Goal: Transaction & Acquisition: Obtain resource

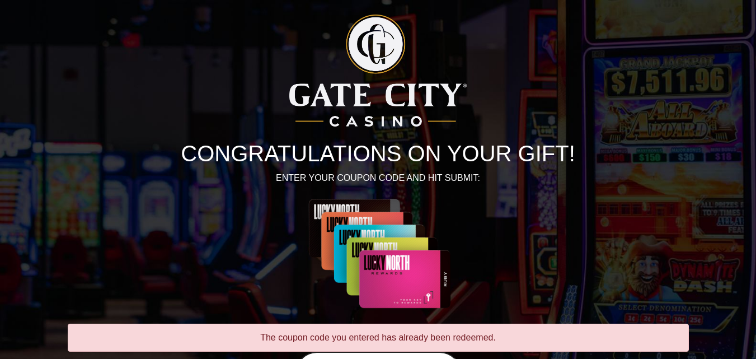
scroll to position [156, 0]
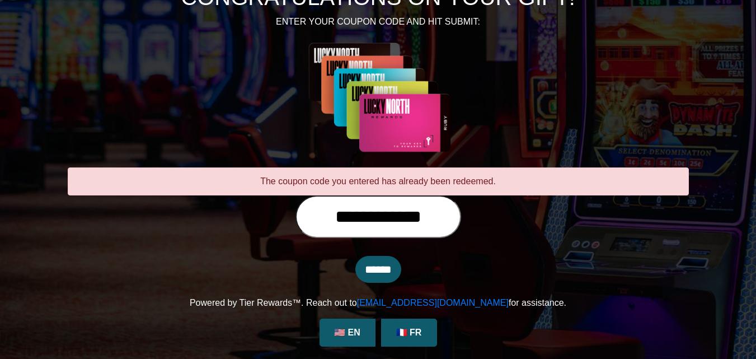
click at [458, 216] on input "**********" at bounding box center [378, 216] width 166 height 43
type input "**********"
click at [380, 266] on input "******" at bounding box center [378, 269] width 46 height 27
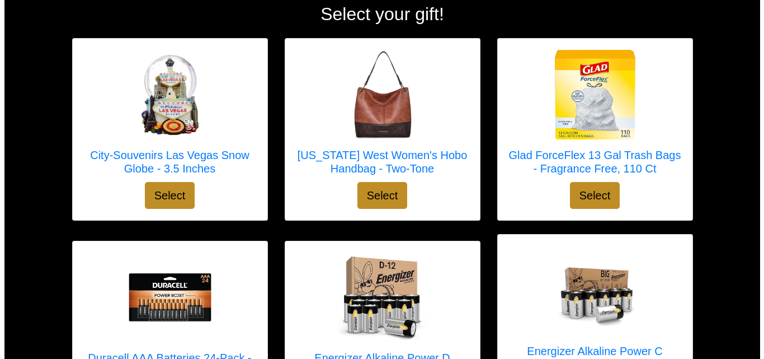
scroll to position [163, 0]
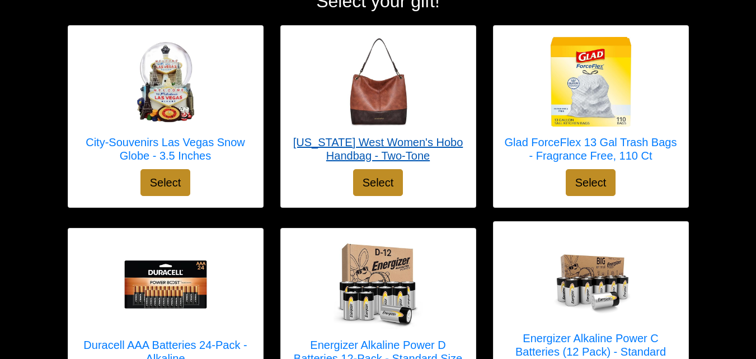
click at [447, 96] on div at bounding box center [378, 81] width 172 height 89
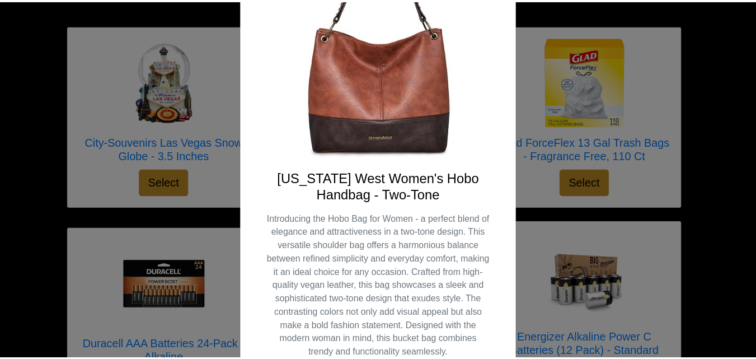
scroll to position [225, 0]
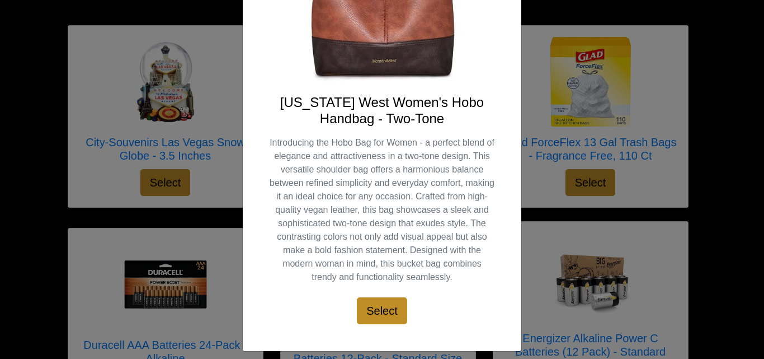
click at [535, 246] on div "X Montana West Women's Hobo Handbag - Two-Tone Introducing the Hobo Bag for Wom…" at bounding box center [382, 179] width 764 height 359
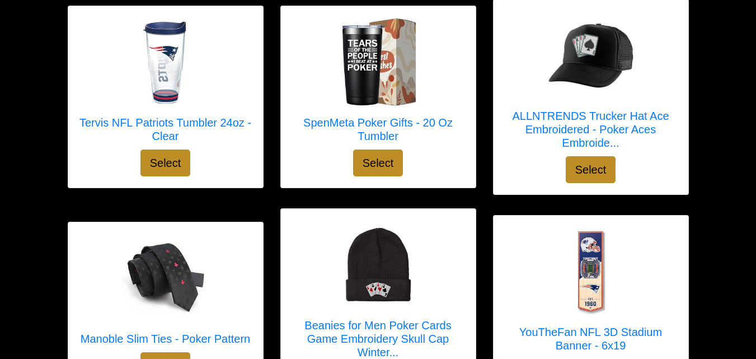
scroll to position [2412, 0]
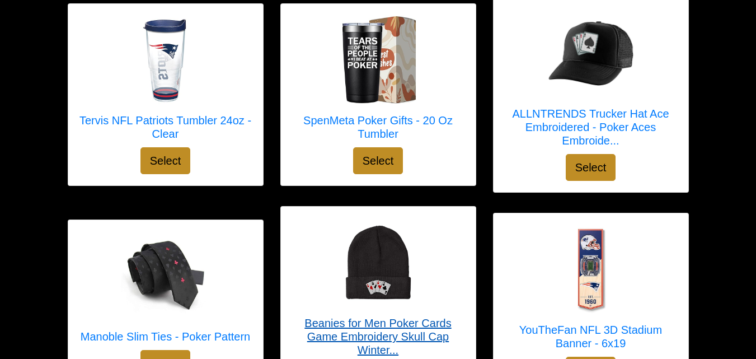
click at [447, 289] on div at bounding box center [378, 262] width 172 height 89
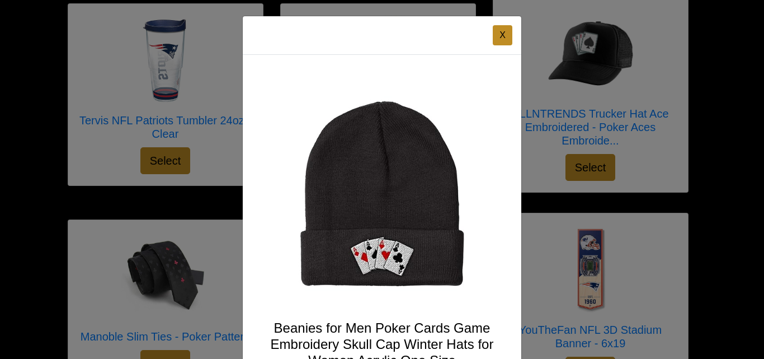
click at [536, 82] on div "X Beanies for Men Poker Cards Game Embroidery Skull Cap Winter Hats for Women A…" at bounding box center [382, 179] width 764 height 359
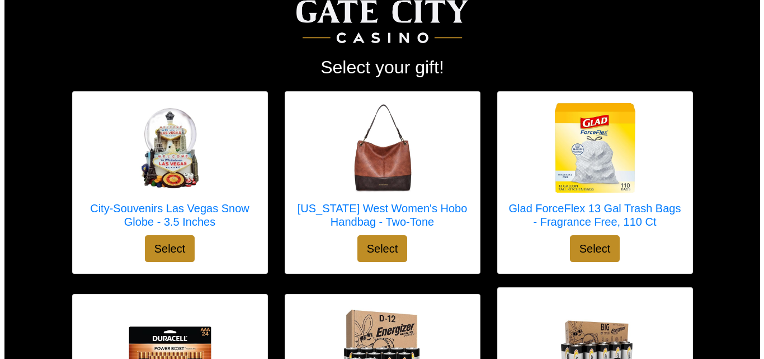
scroll to position [96, 0]
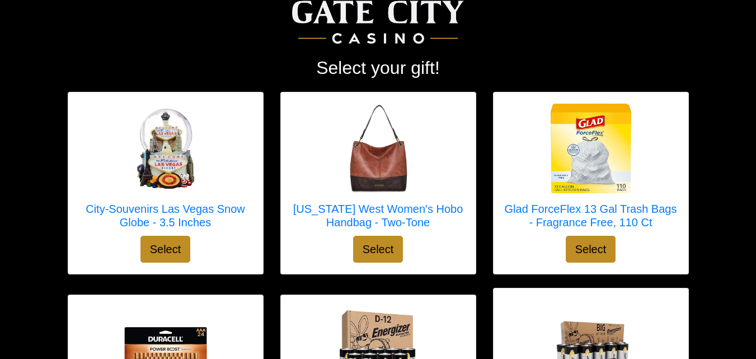
click at [454, 307] on div at bounding box center [378, 350] width 172 height 89
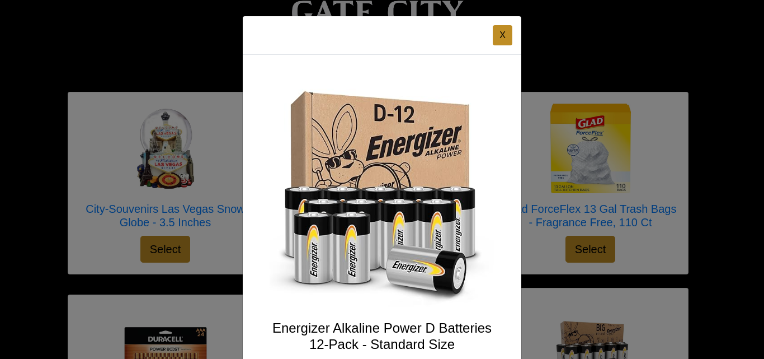
click at [551, 67] on div "X Energizer Alkaline Power D Batteries 12-Pack - Standard Size Power the device…" at bounding box center [382, 179] width 764 height 359
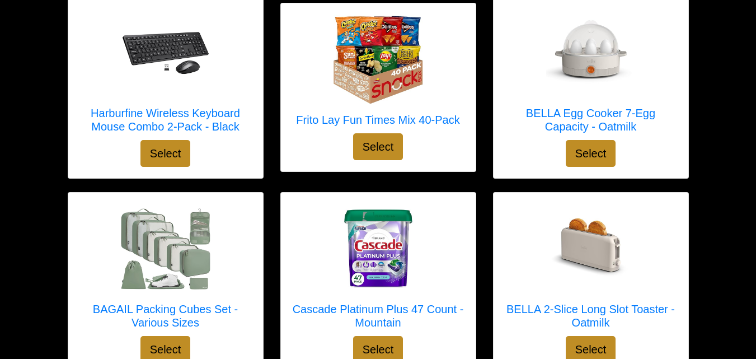
scroll to position [1235, 0]
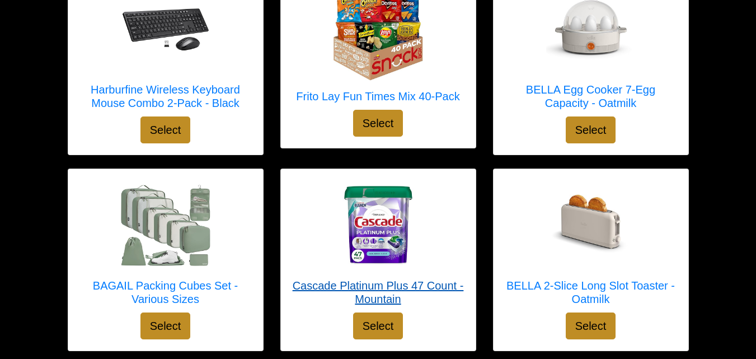
click at [444, 220] on div at bounding box center [378, 224] width 172 height 89
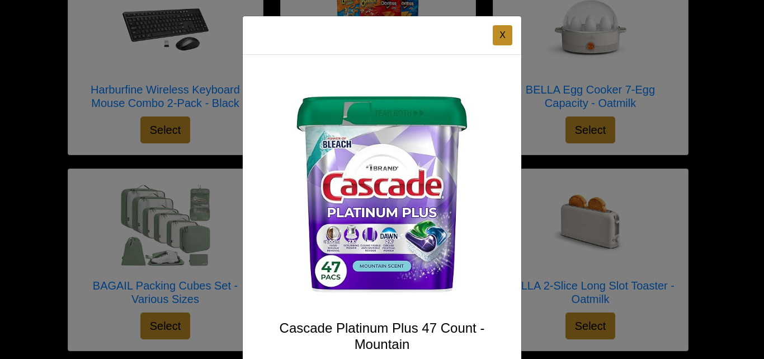
click at [542, 112] on div "X Cascade Platinum Plus 47 Count - Mountain New and Improved Cascade Platinum P…" at bounding box center [382, 179] width 764 height 359
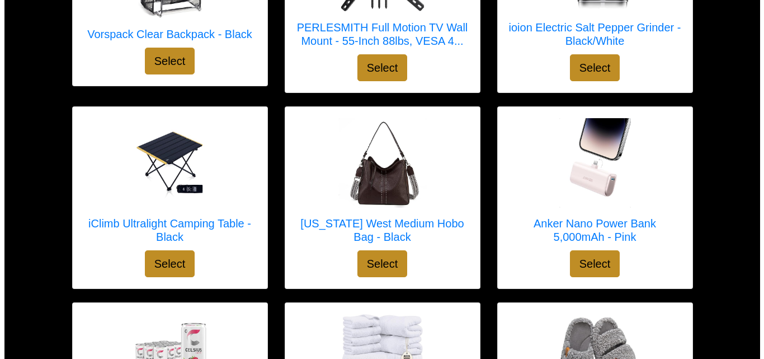
scroll to position [2918, 0]
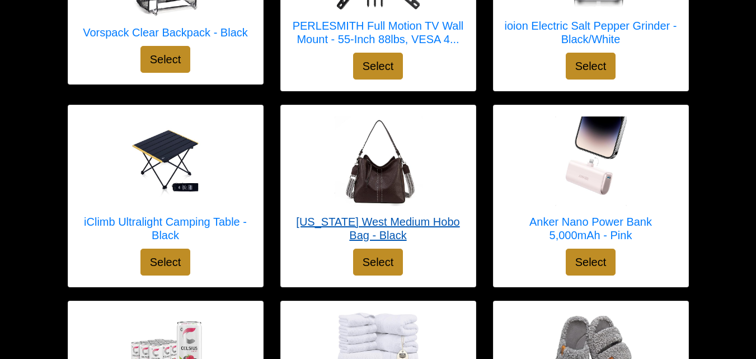
click at [464, 148] on div at bounding box center [378, 160] width 172 height 89
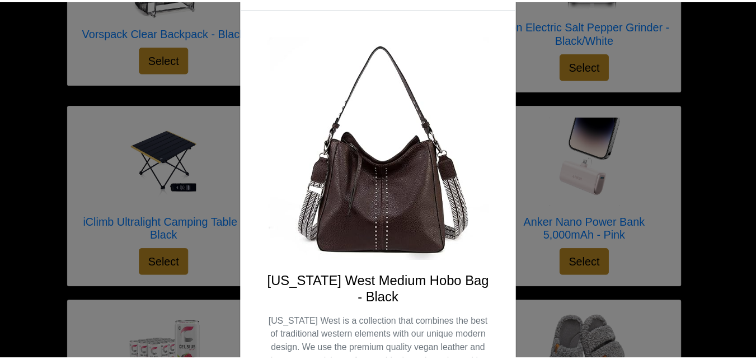
scroll to position [44, 0]
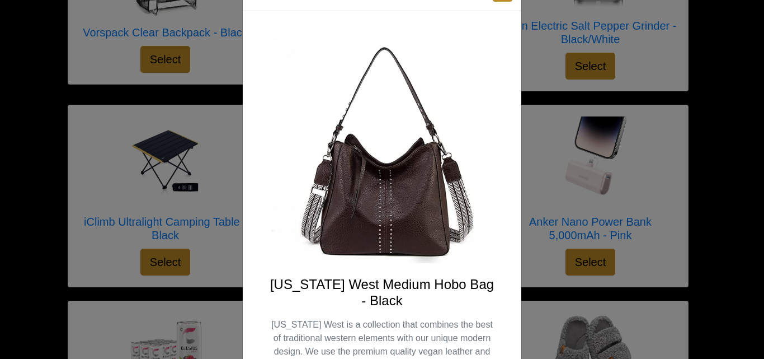
click at [543, 53] on div "X Montana West Medium Hobo Bag - Black Montana West is a collection that combin…" at bounding box center [382, 179] width 764 height 359
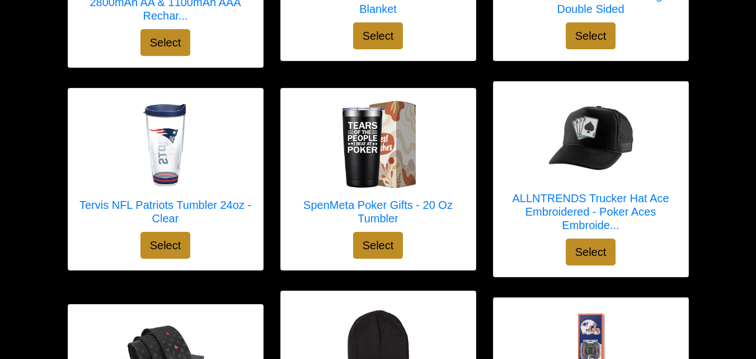
scroll to position [2316, 0]
